Goal: Find specific fact: Find specific fact

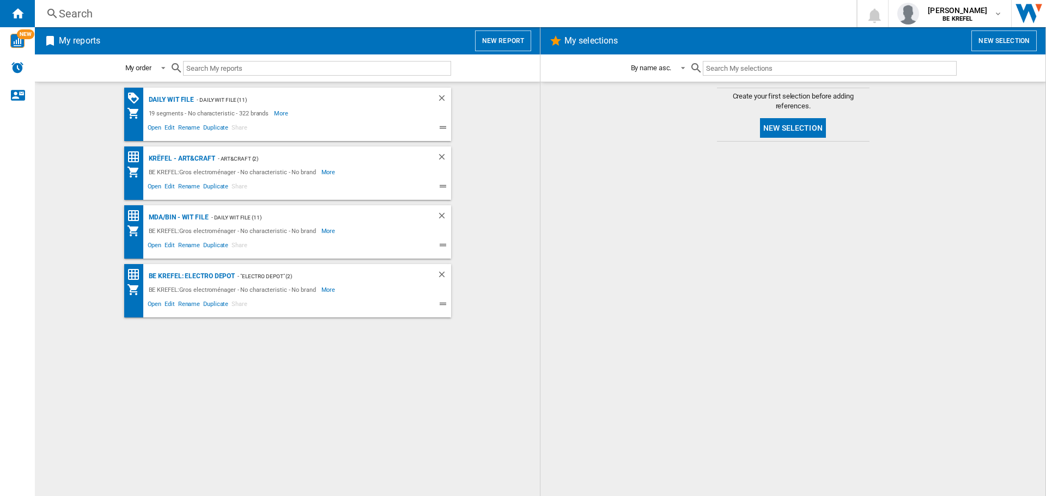
click at [179, 18] on div "Search" at bounding box center [443, 13] width 769 height 15
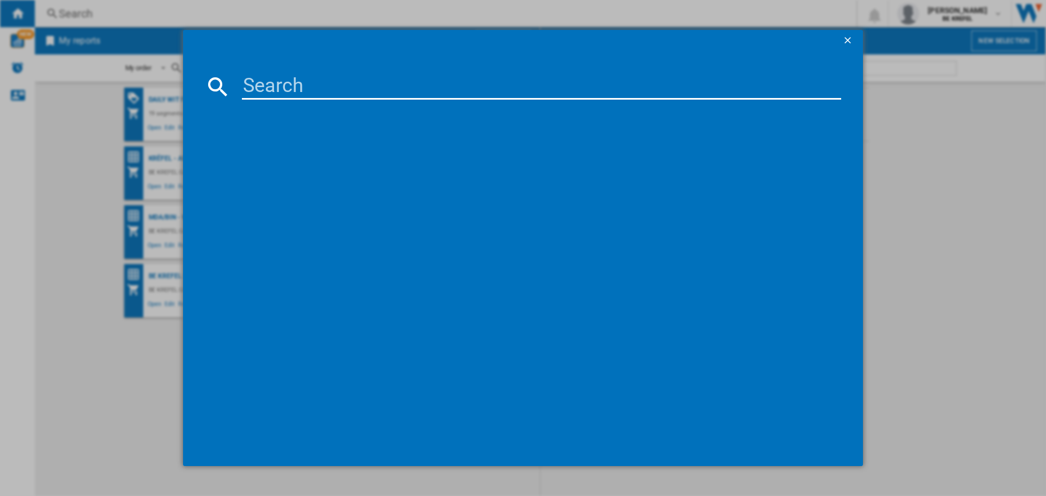
click at [265, 82] on input at bounding box center [541, 87] width 599 height 26
paste input "21009735"
type input "21009735"
click at [351, 159] on div "BRAUN SERIES9 BT9520 INOX" at bounding box center [530, 156] width 589 height 11
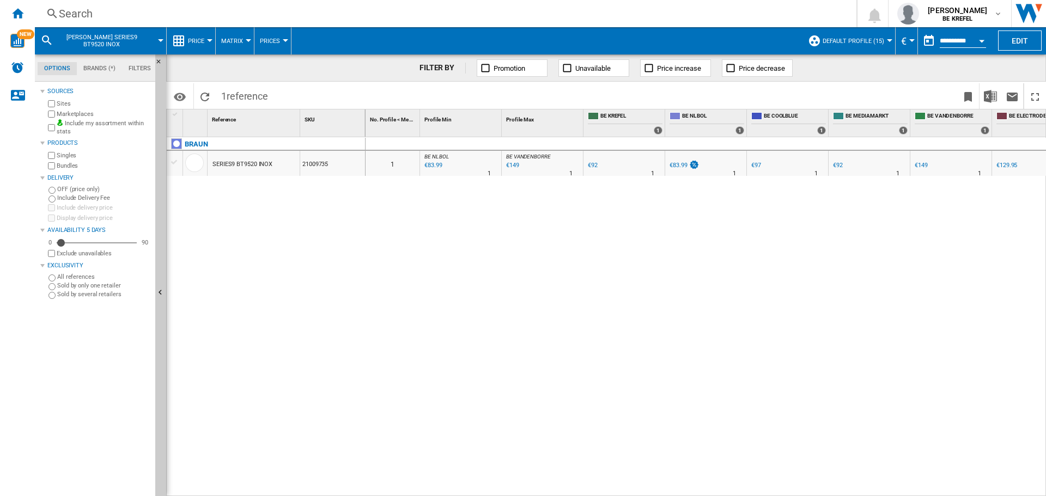
click at [319, 161] on div "21009735" at bounding box center [332, 163] width 65 height 25
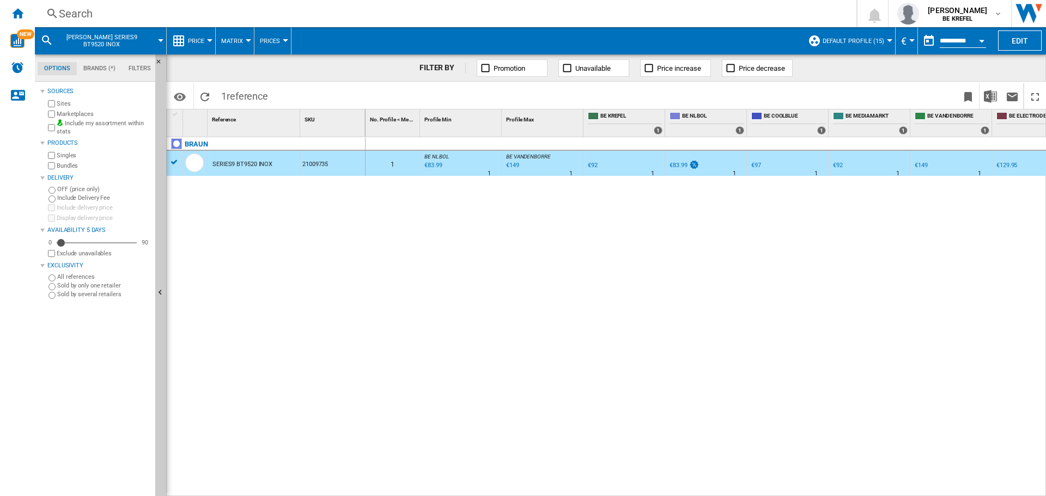
click at [199, 20] on div "Search" at bounding box center [443, 13] width 769 height 15
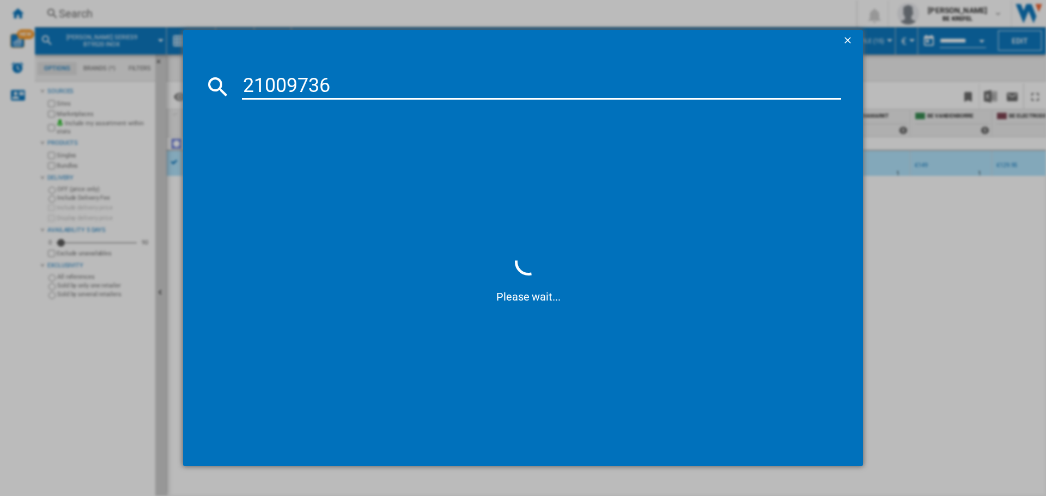
type input "21009736"
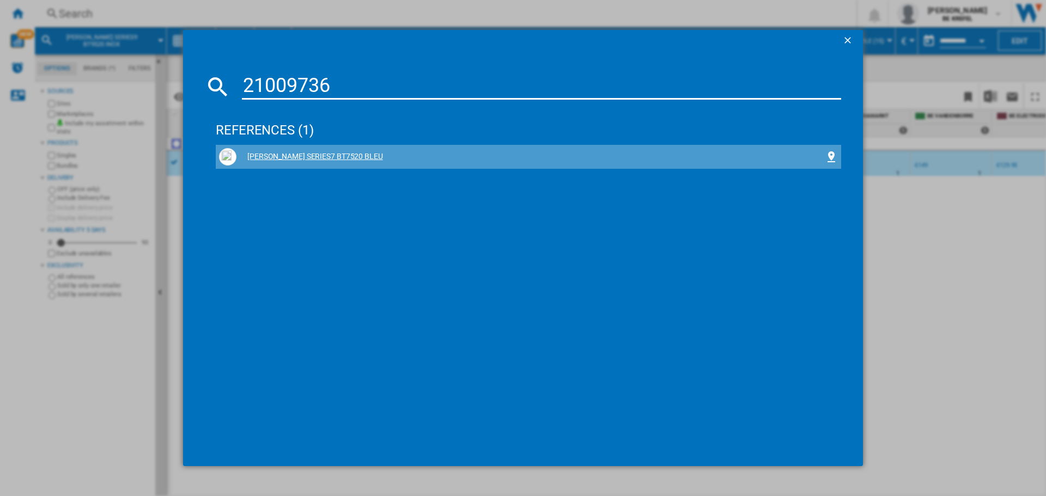
click at [282, 161] on div "BRAUN SERIES7 BT7520 BLEU" at bounding box center [530, 156] width 589 height 11
